Goal: Task Accomplishment & Management: Manage account settings

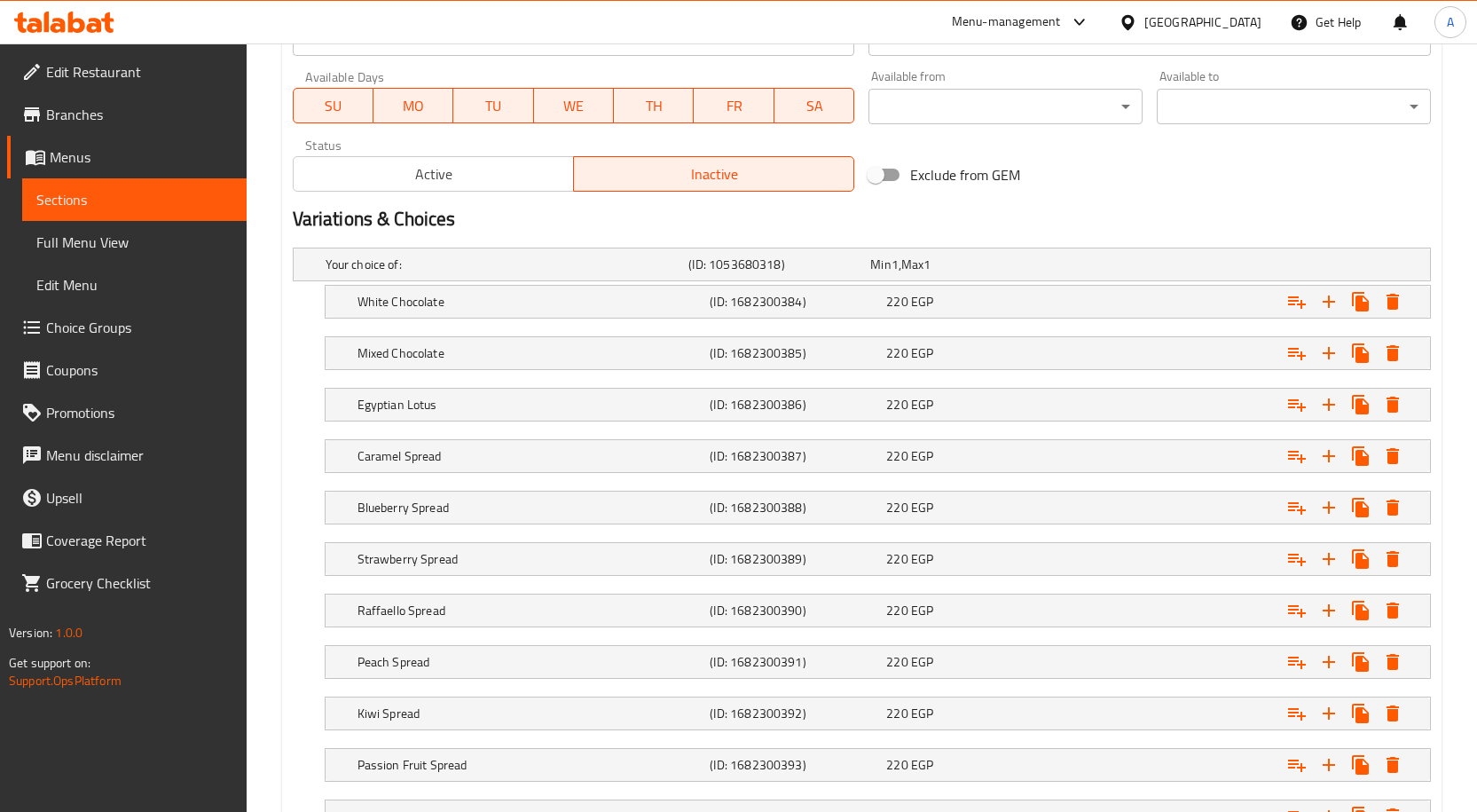
scroll to position [266, 0]
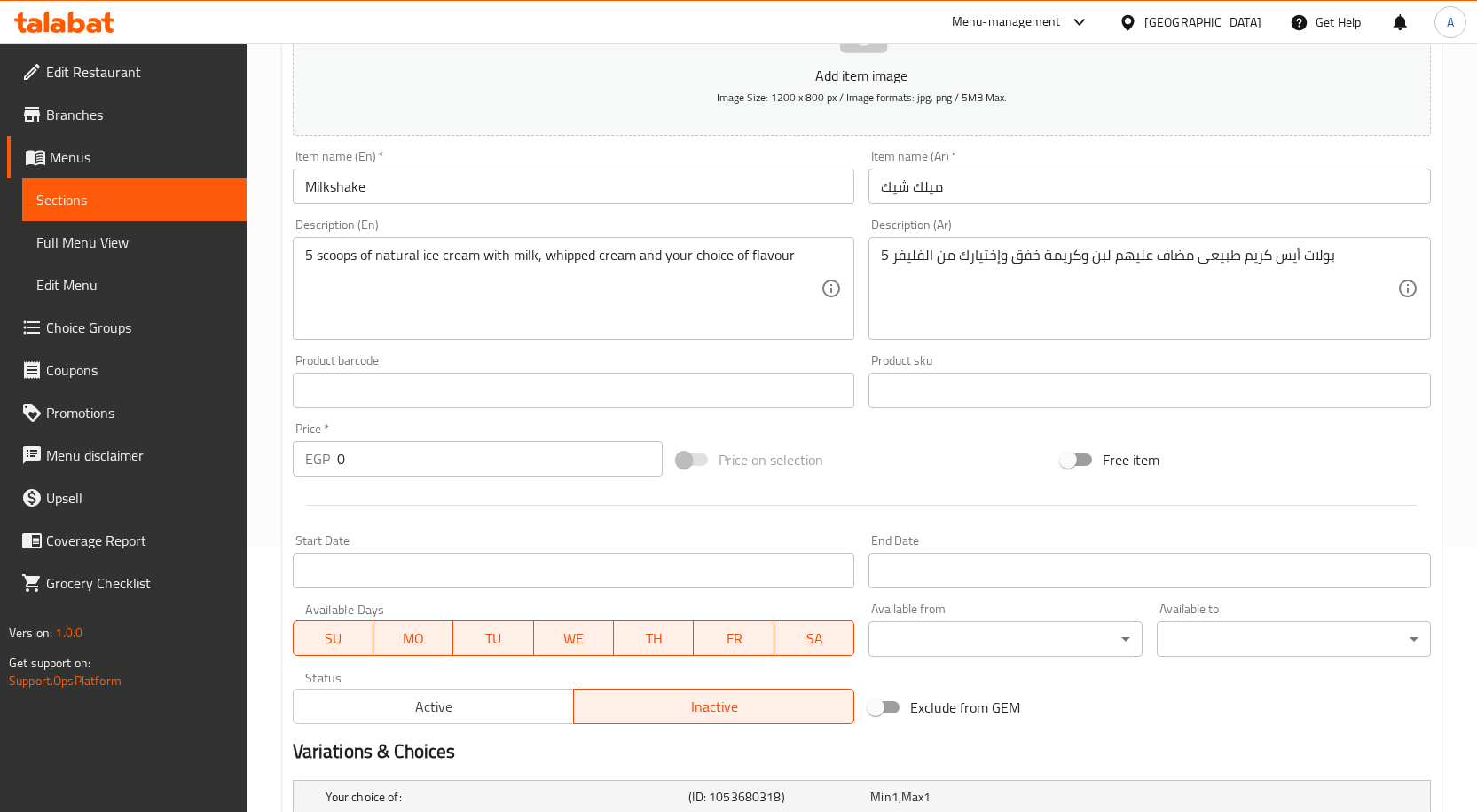
click at [317, 180] on input "Milkshake" at bounding box center [574, 186] width 563 height 35
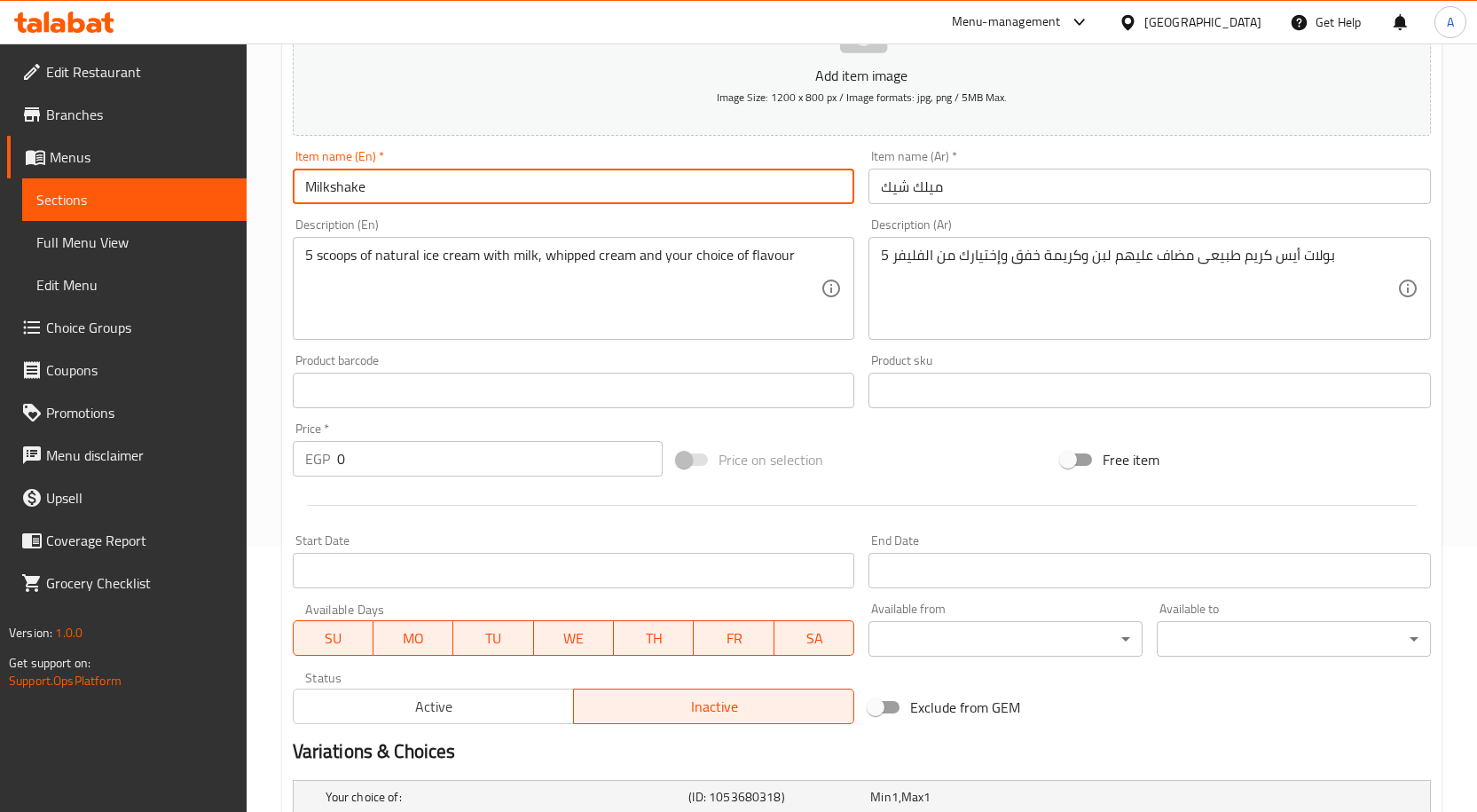
click at [317, 180] on input "Milkshake" at bounding box center [574, 186] width 563 height 35
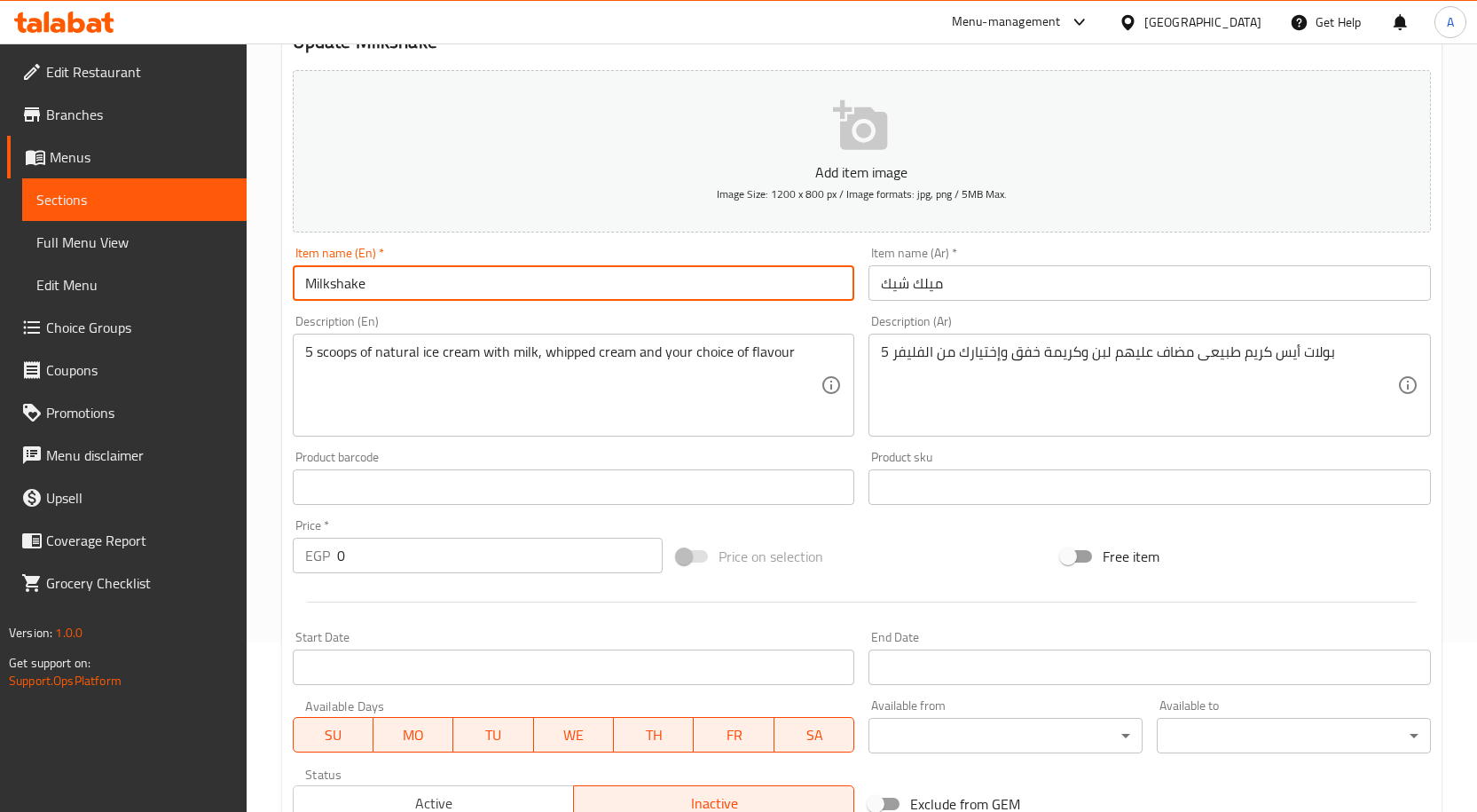
scroll to position [0, 0]
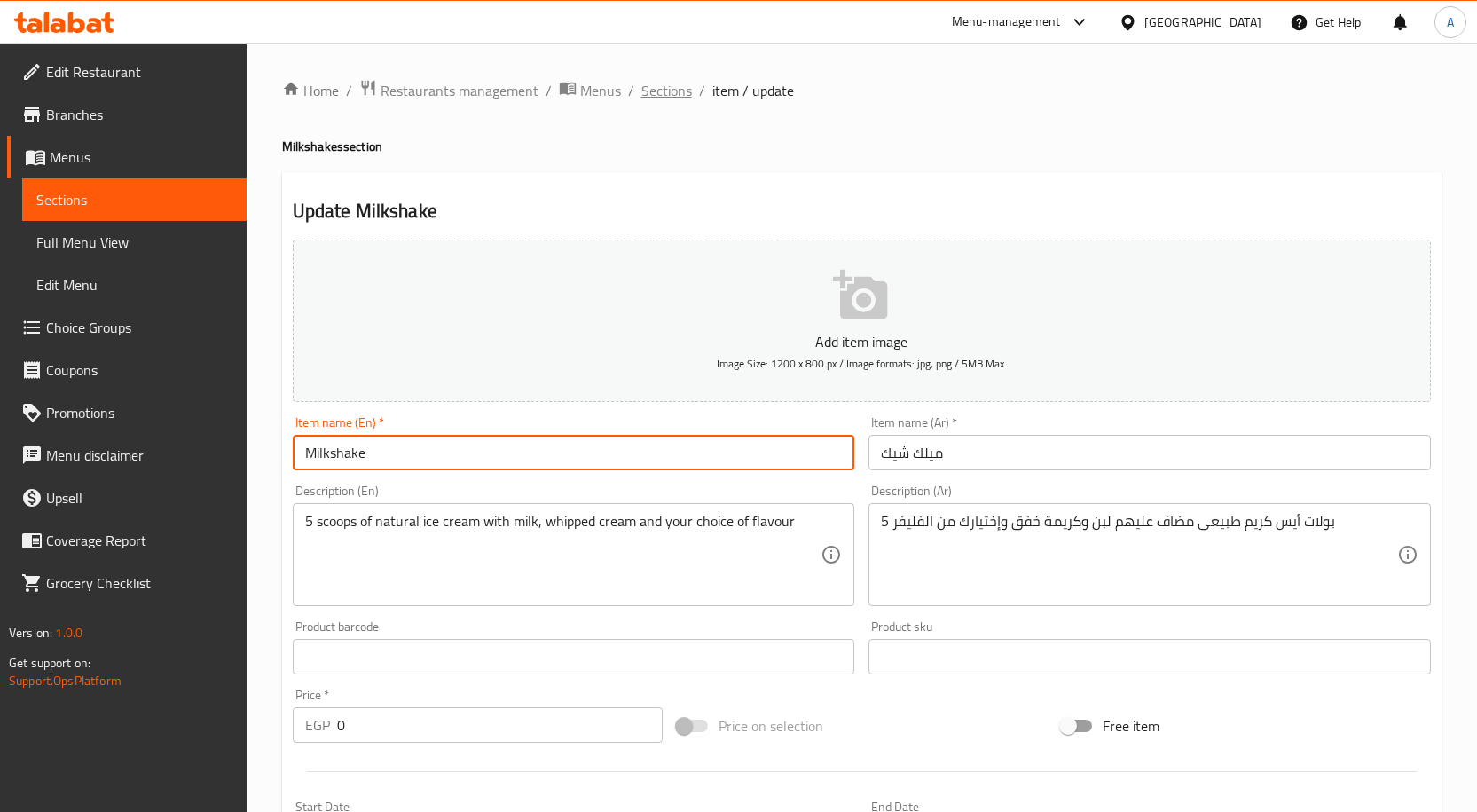
click at [672, 92] on span "Sections" at bounding box center [667, 90] width 51 height 21
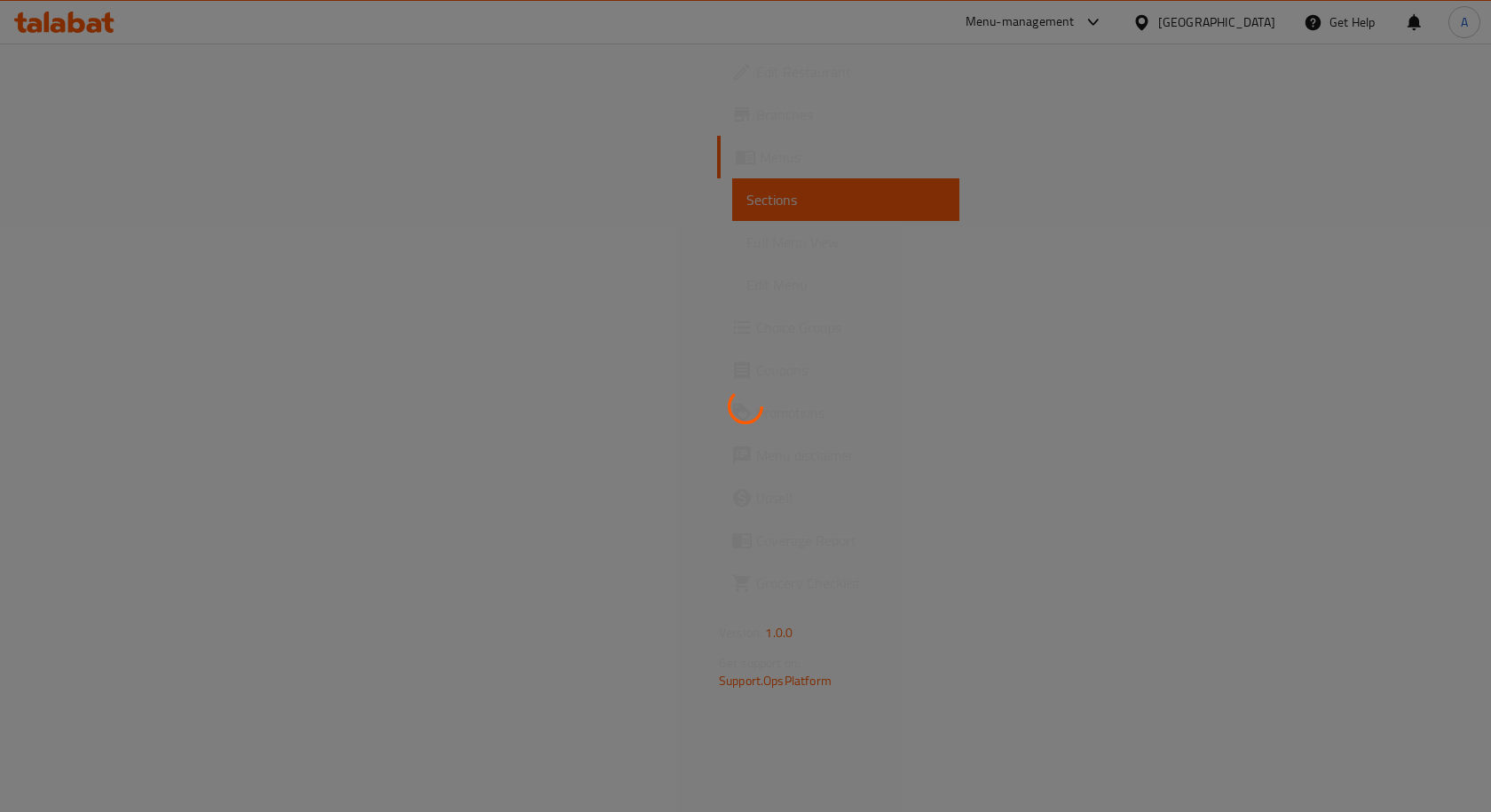
click at [670, 329] on div at bounding box center [746, 406] width 1491 height 812
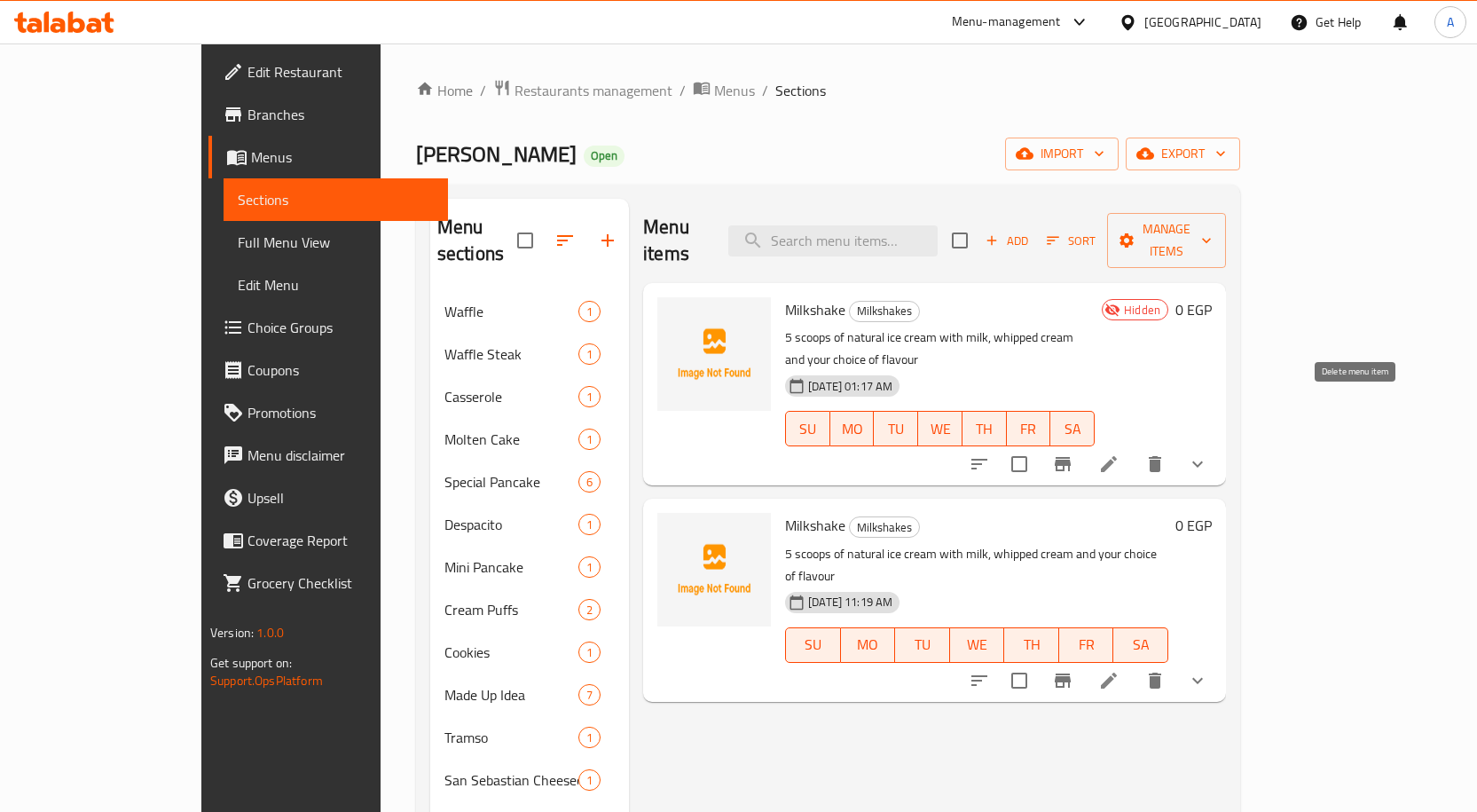
click at [1162, 456] on icon "delete" at bounding box center [1154, 463] width 12 height 16
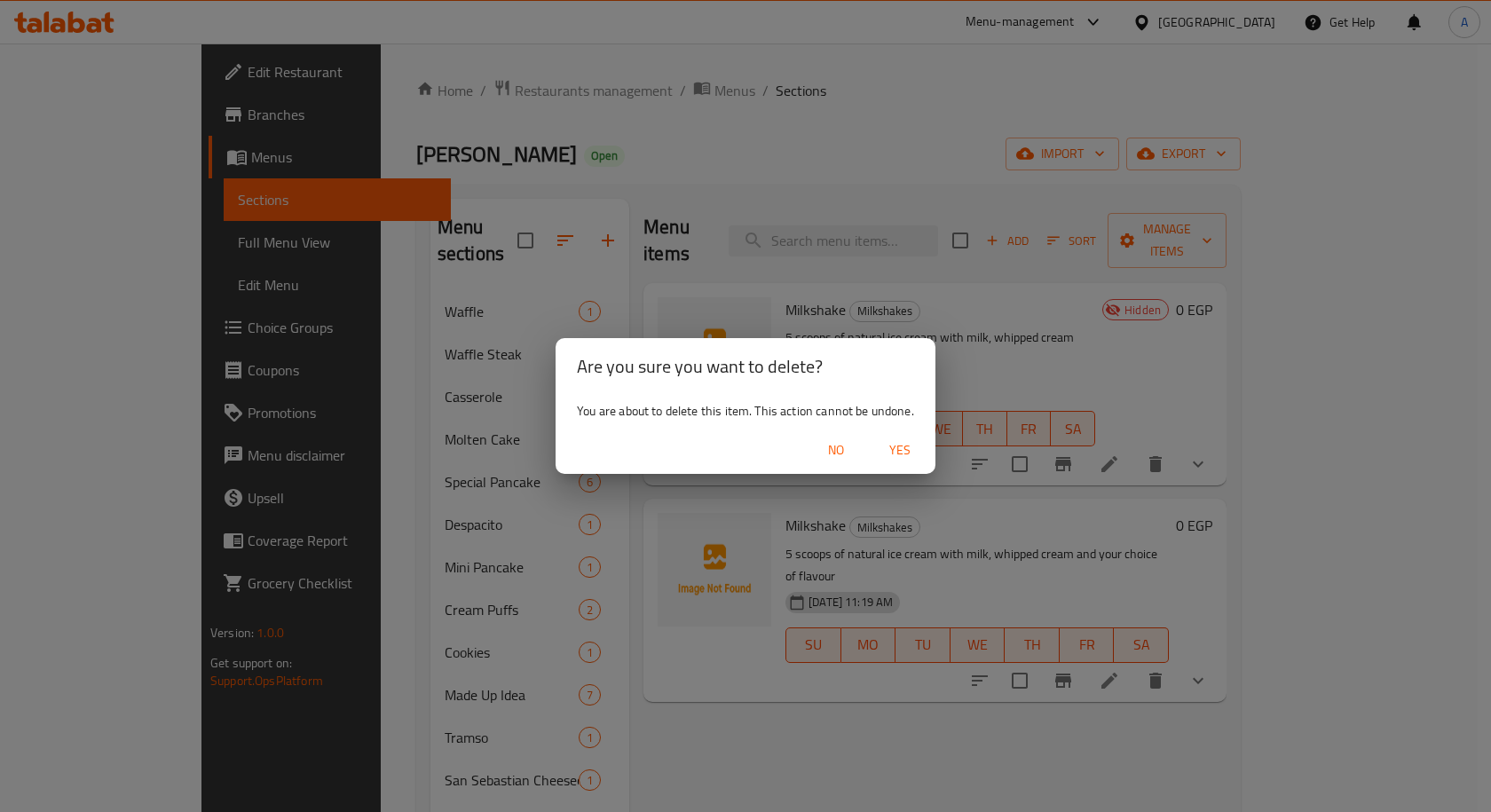
click at [912, 445] on span "Yes" at bounding box center [899, 450] width 43 height 22
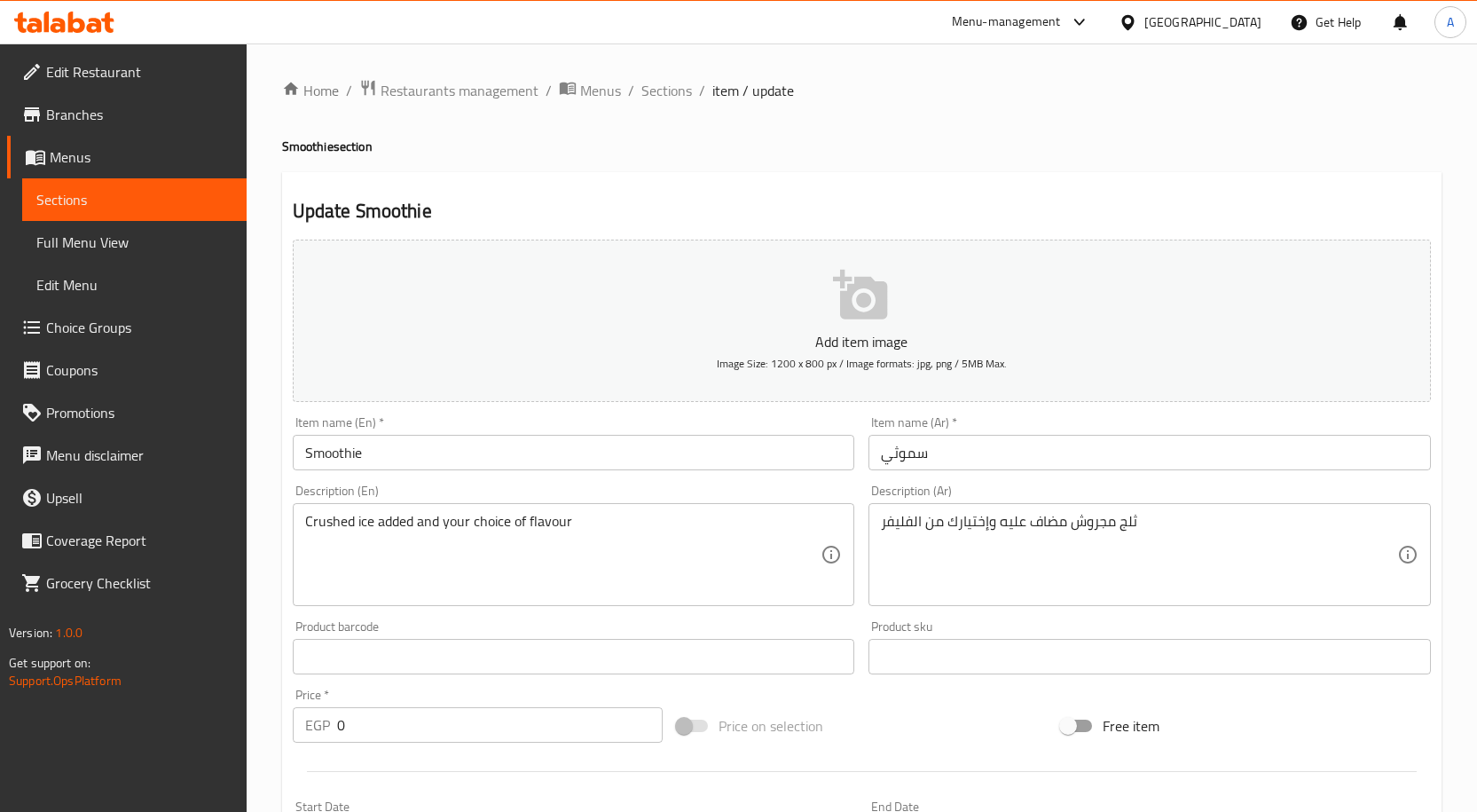
click at [347, 456] on input "Smoothie" at bounding box center [574, 452] width 563 height 35
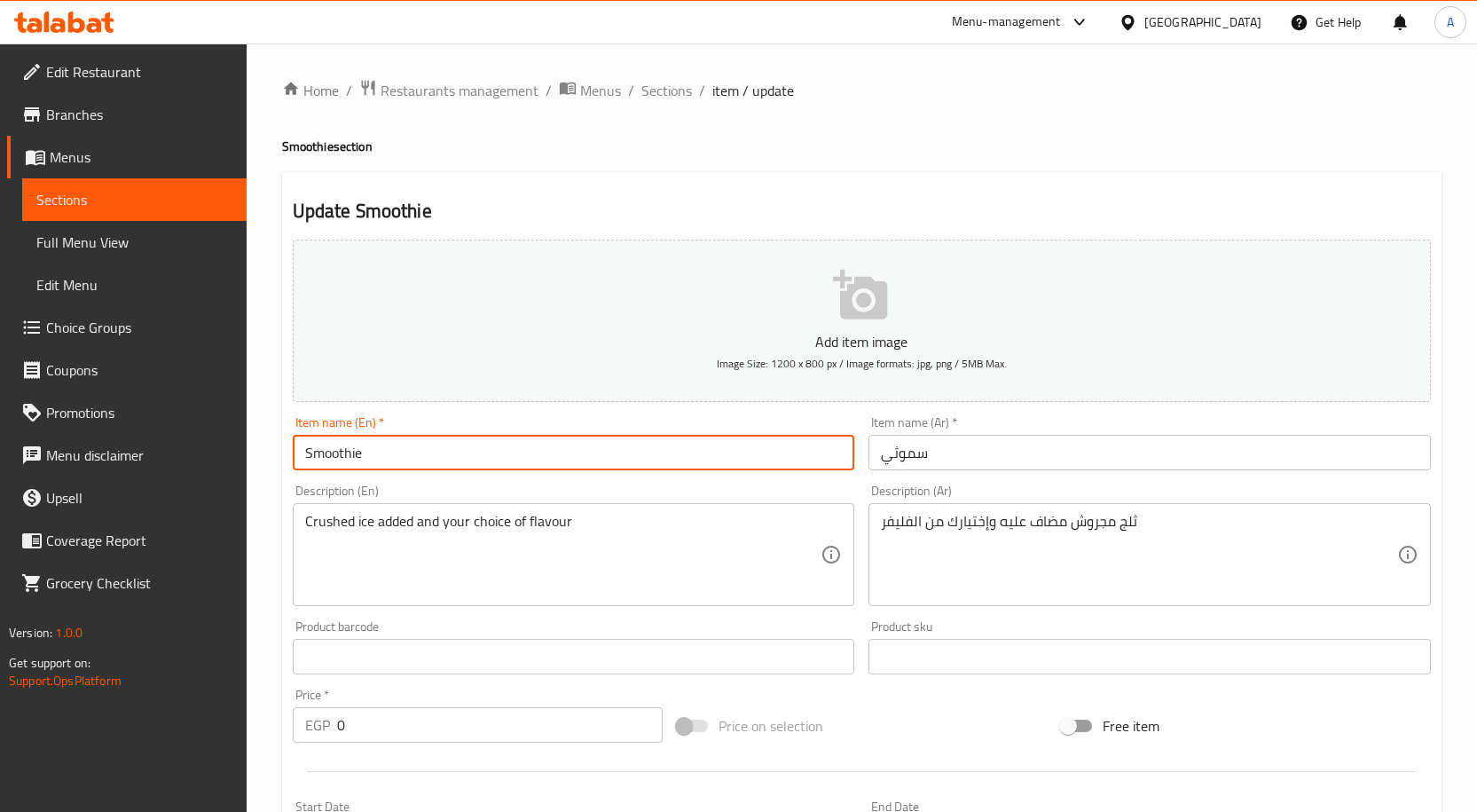
click at [347, 456] on input "Smoothie" at bounding box center [574, 452] width 563 height 35
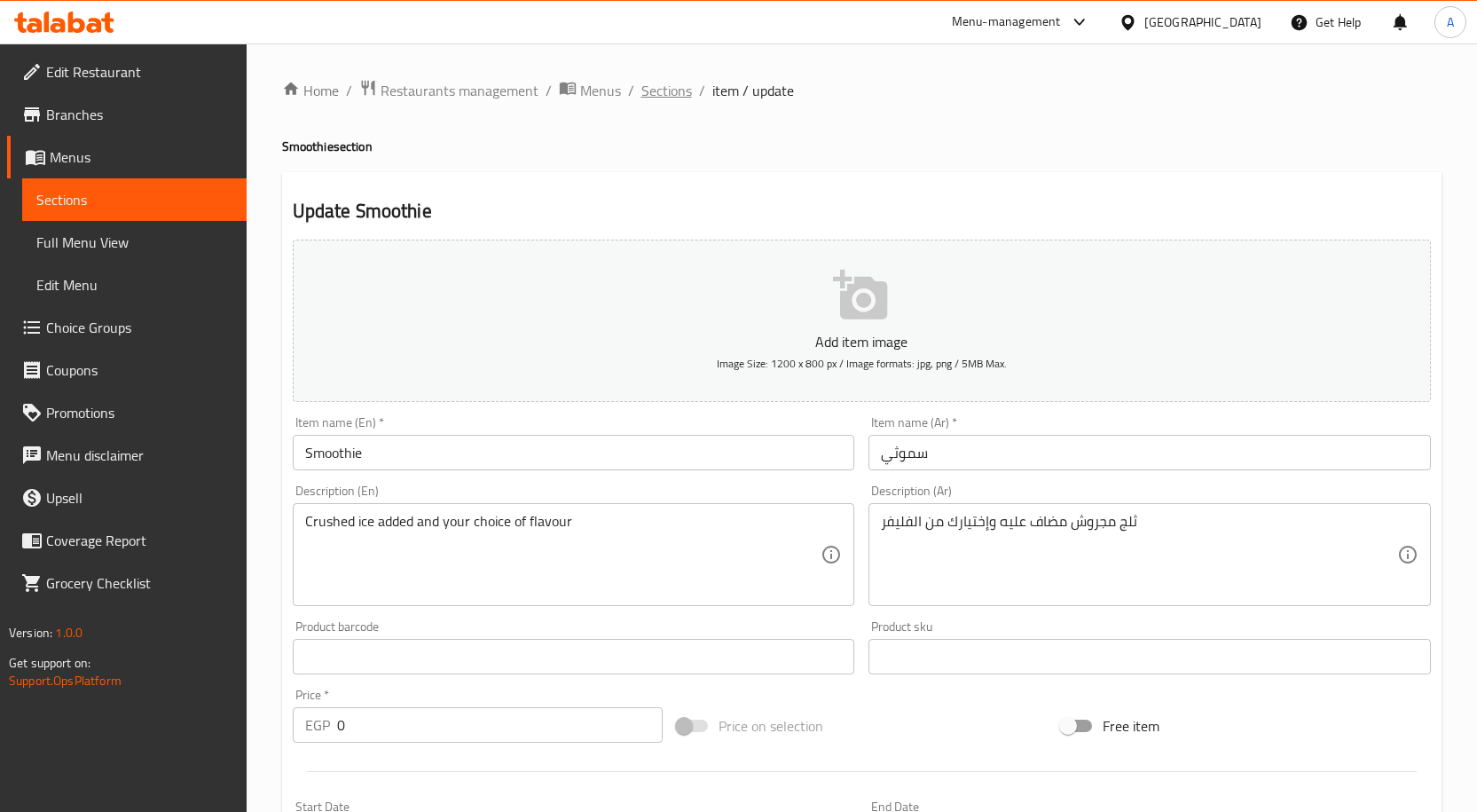
click at [643, 90] on span "Sections" at bounding box center [667, 90] width 51 height 21
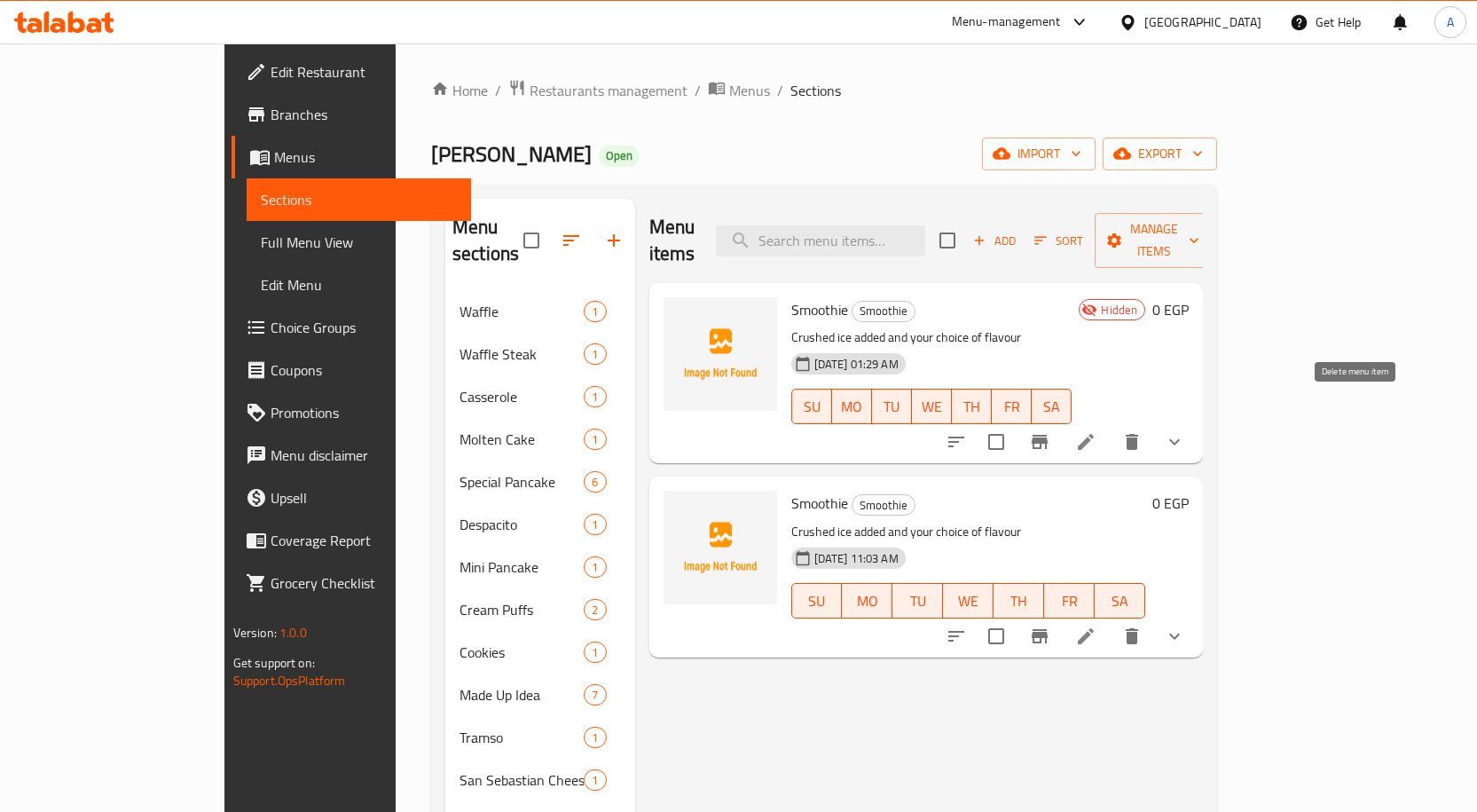
click at [1143, 431] on icon "delete" at bounding box center [1132, 441] width 21 height 21
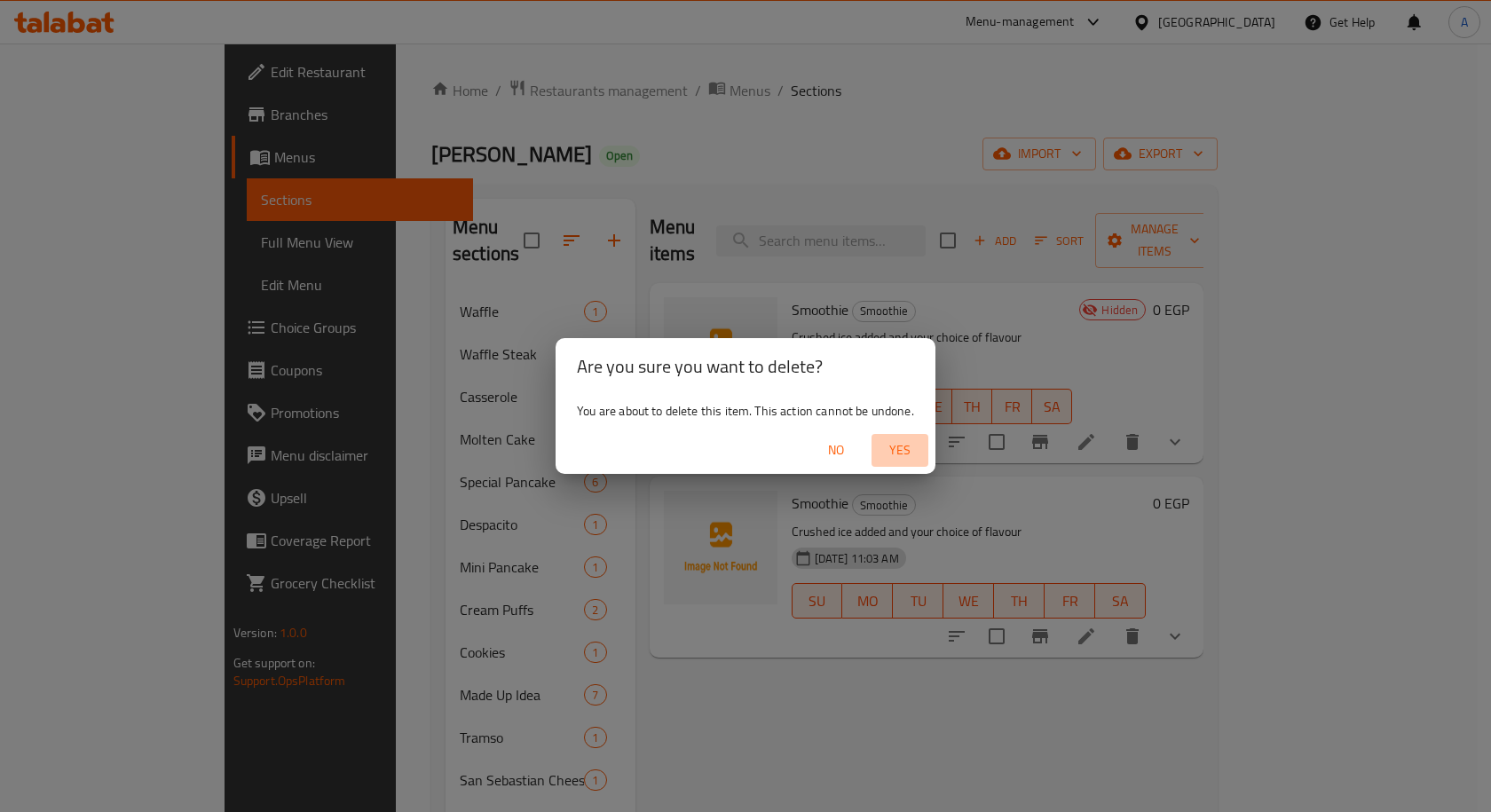
click at [903, 445] on span "Yes" at bounding box center [899, 450] width 43 height 22
